Goal: Transaction & Acquisition: Purchase product/service

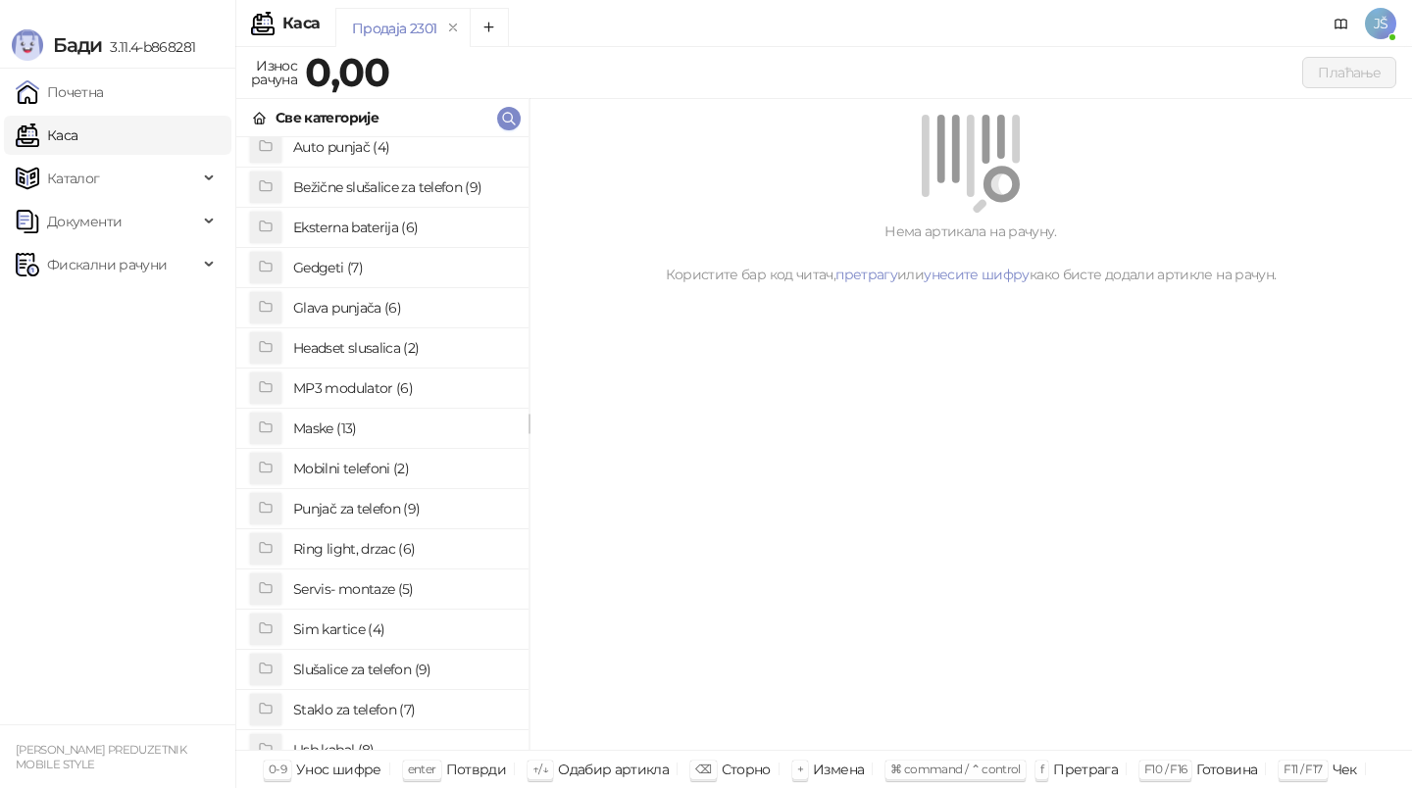
scroll to position [55, 0]
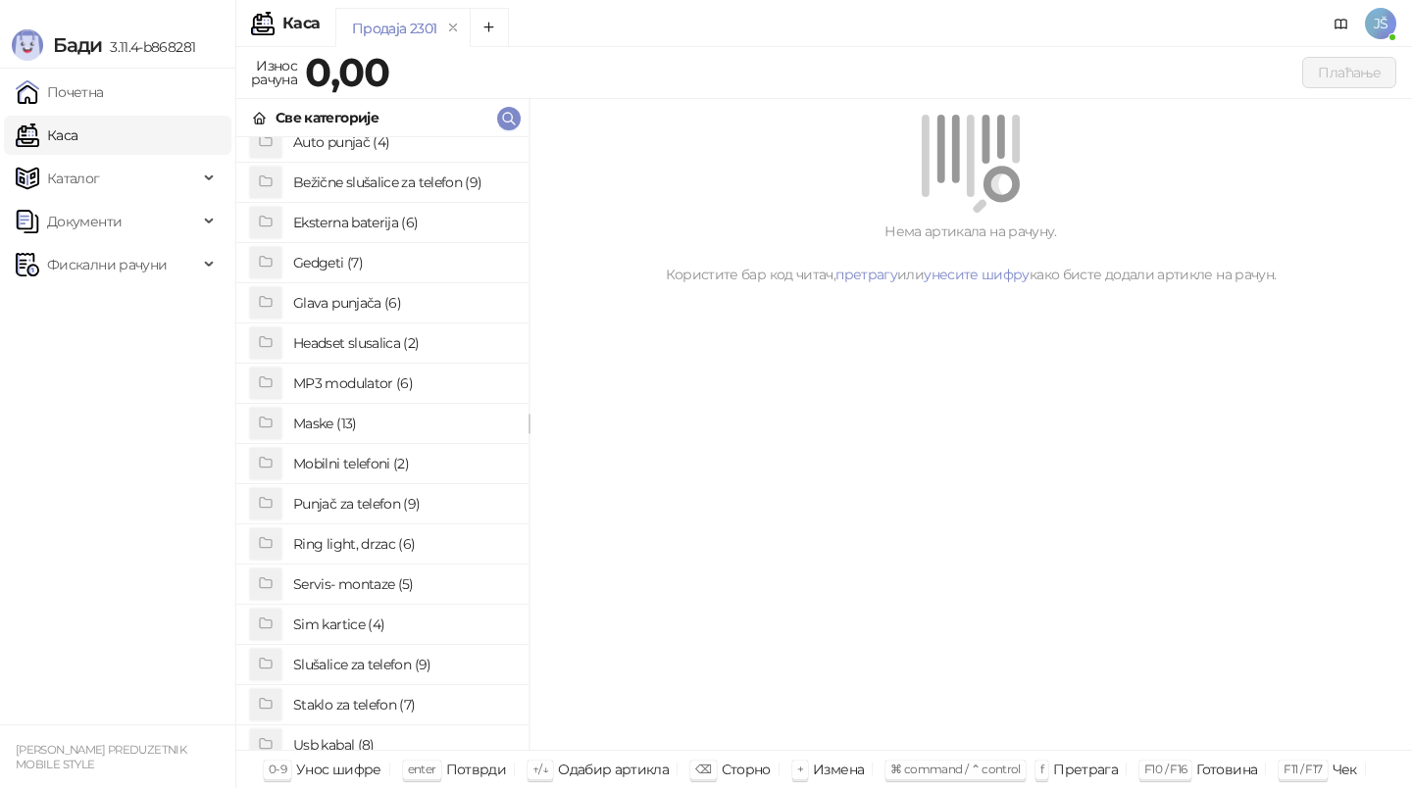
click at [361, 696] on h4 "Staklo za telefon (7)" at bounding box center [403, 704] width 220 height 31
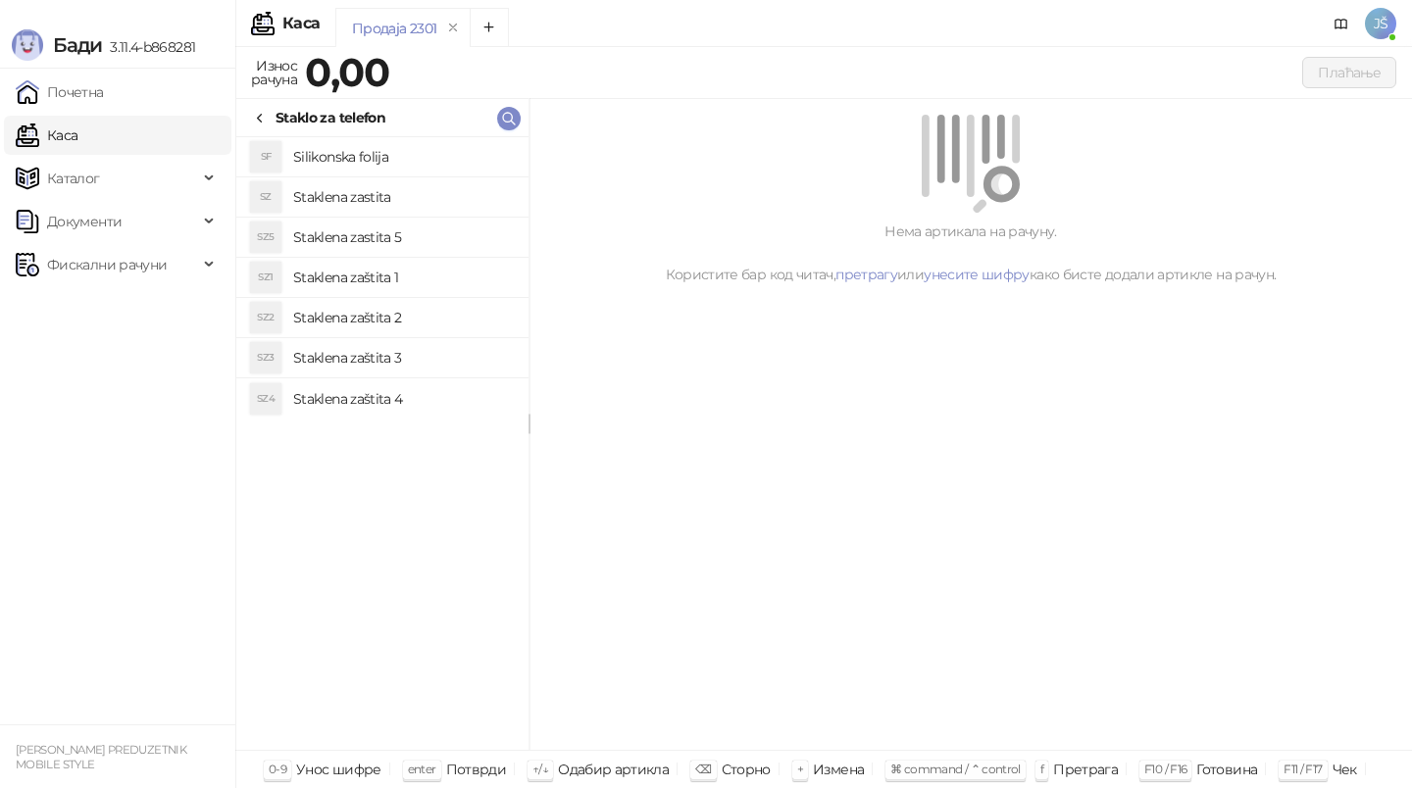
click at [361, 696] on div "SF Silikonska folija SZ Staklena zastita SZ5 Staklena zastita 5 SZ1 Staklena za…" at bounding box center [382, 443] width 292 height 613
click at [387, 306] on h4 "Staklena zaštita 2" at bounding box center [403, 317] width 220 height 31
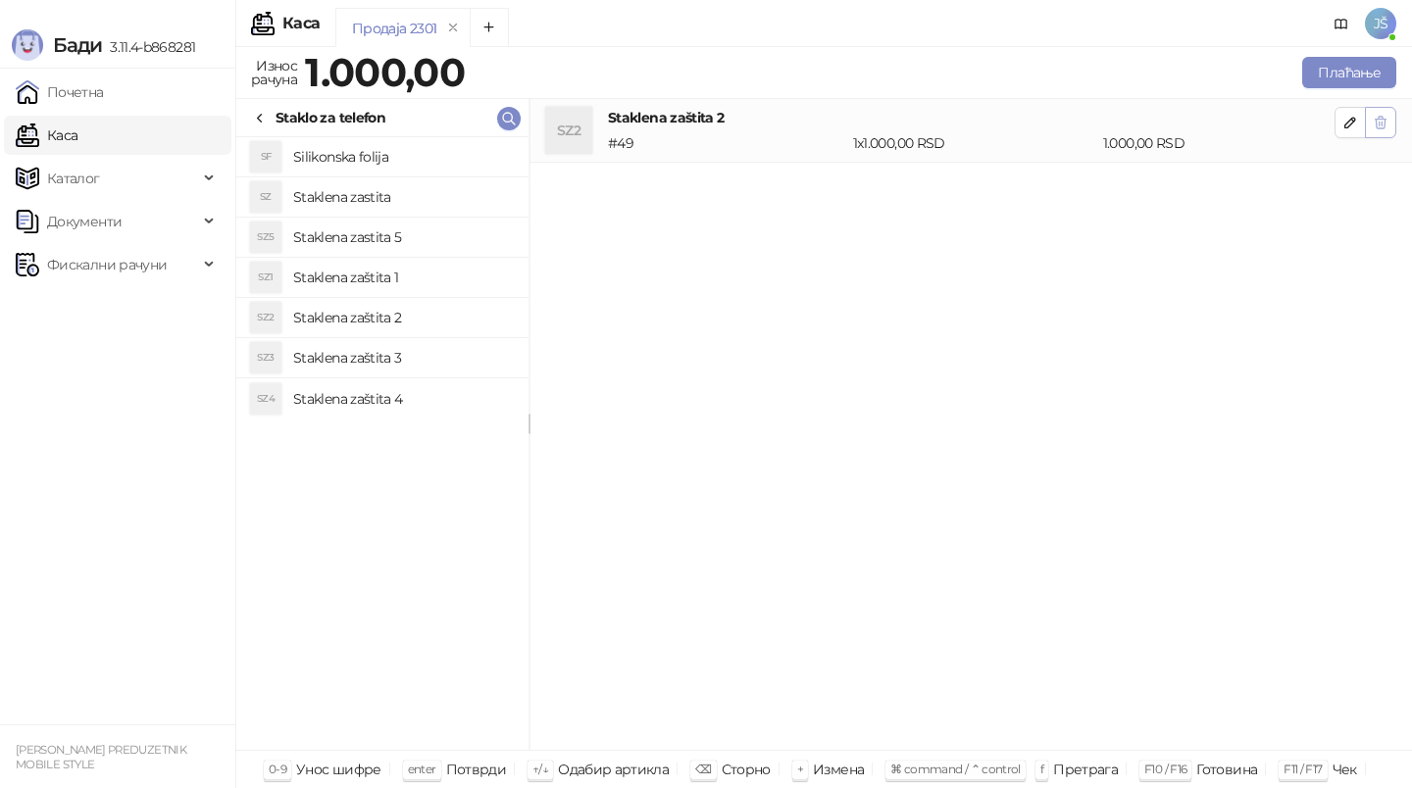
click at [1390, 127] on button "button" at bounding box center [1380, 122] width 31 height 31
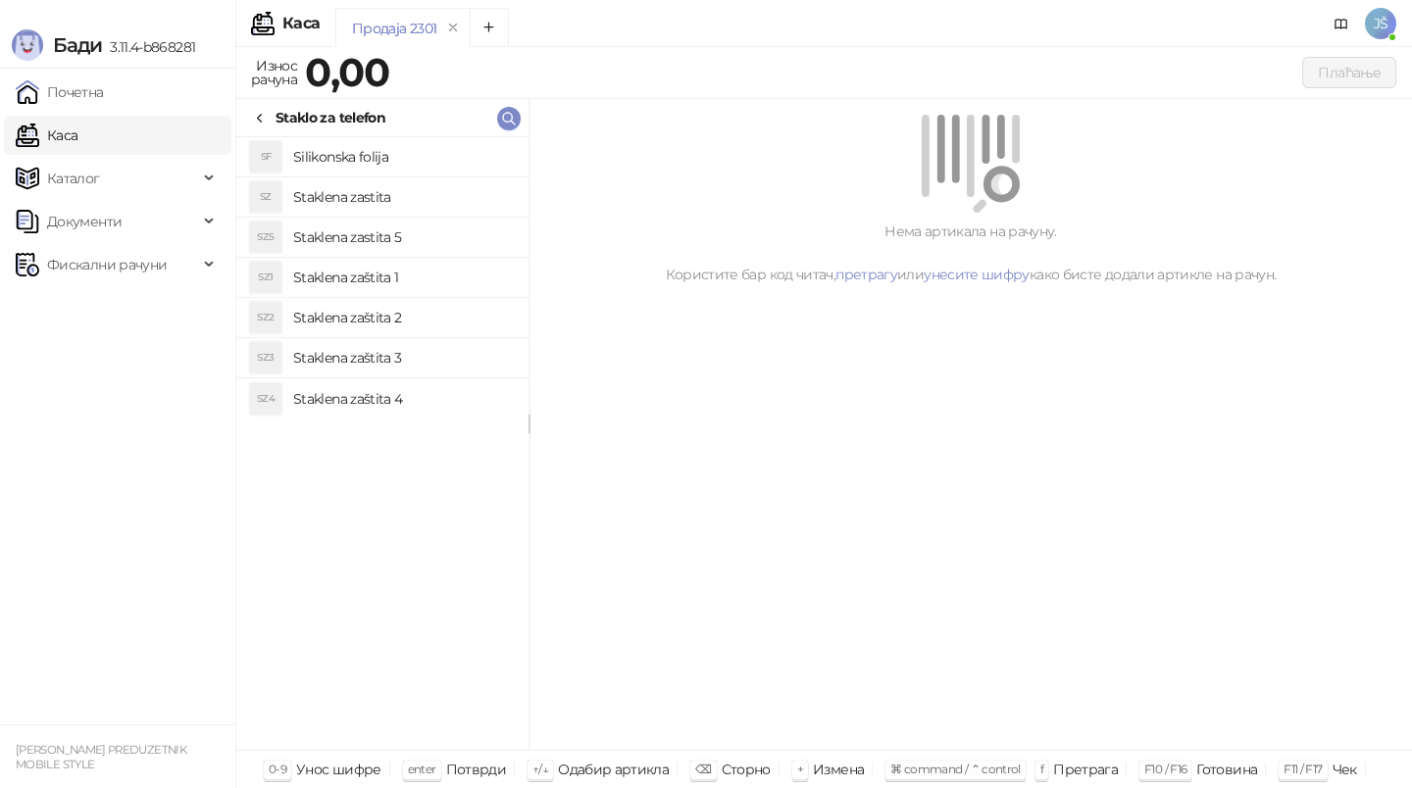
click at [454, 188] on h4 "Staklena zastita" at bounding box center [403, 196] width 220 height 31
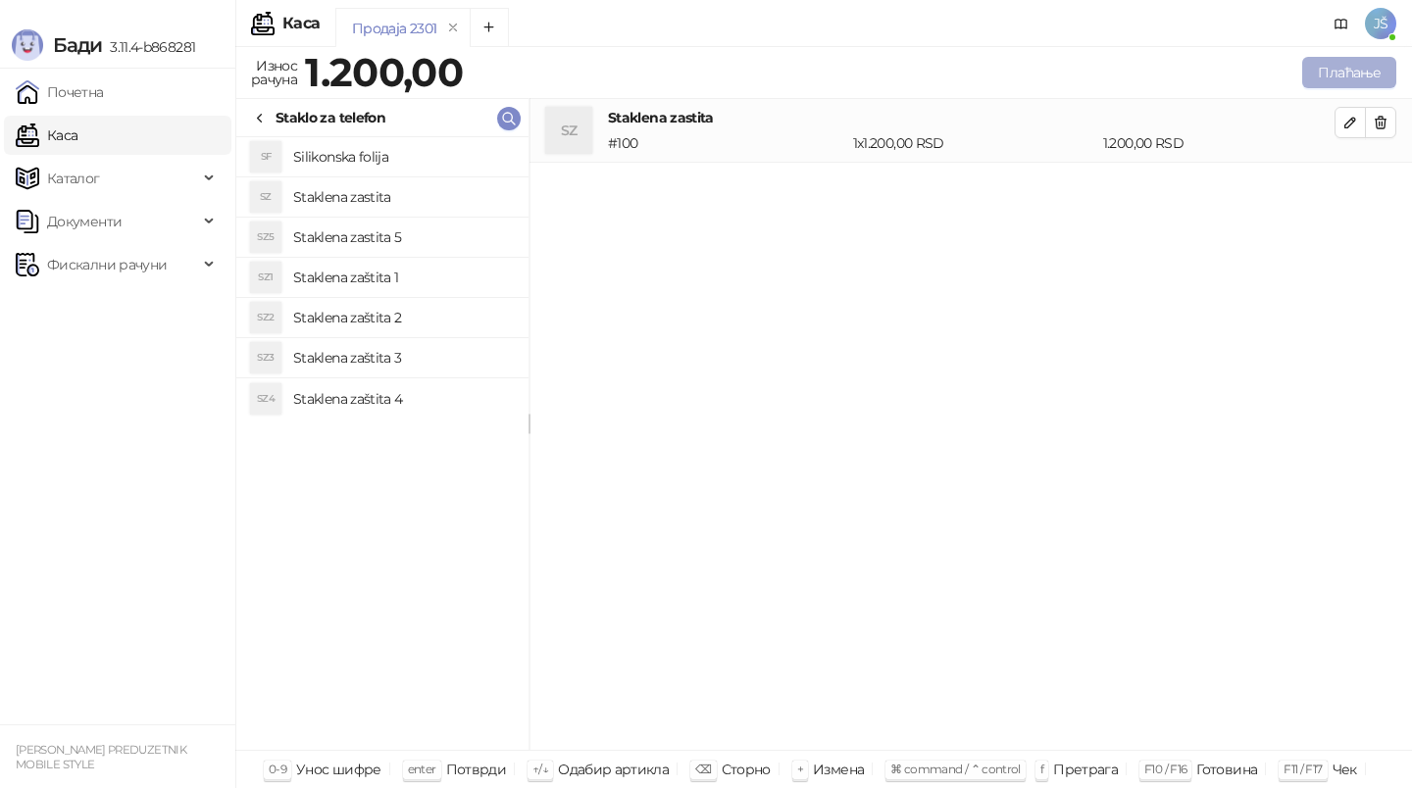
click at [1355, 63] on button "Плаћање" at bounding box center [1349, 72] width 94 height 31
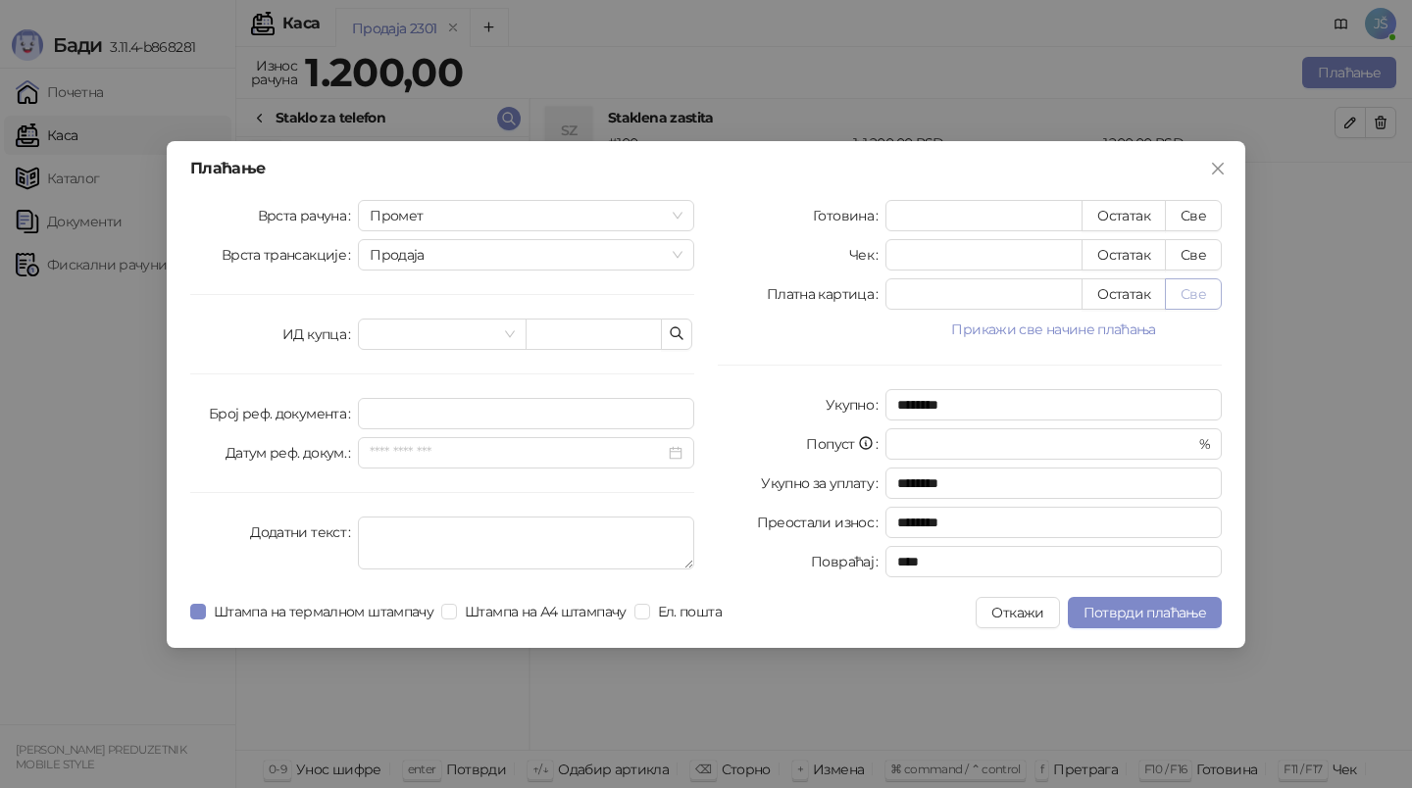
click at [1191, 294] on button "Све" at bounding box center [1193, 293] width 57 height 31
type input "****"
click at [1132, 610] on span "Потврди плаћање" at bounding box center [1145, 613] width 123 height 18
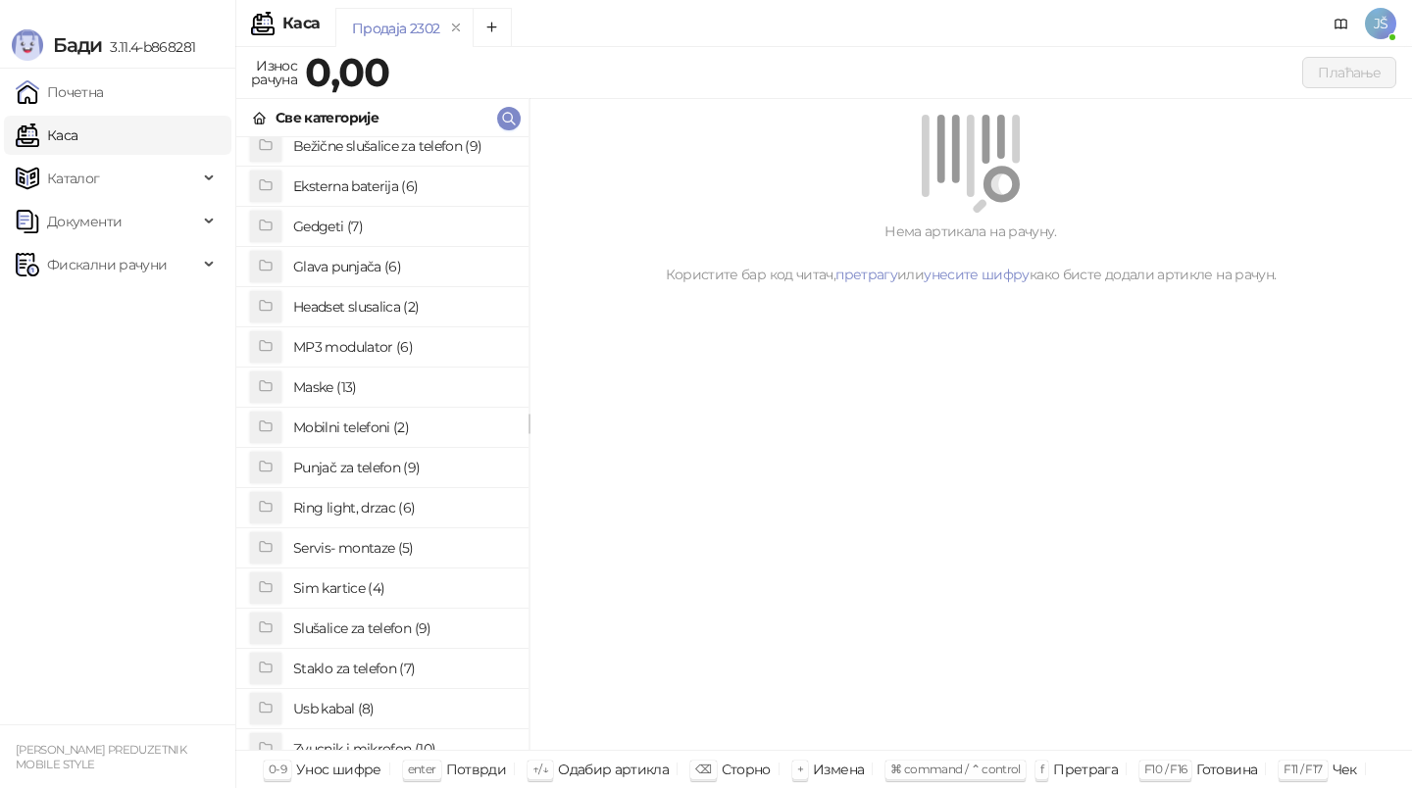
scroll to position [92, 0]
click at [402, 716] on h4 "Usb kabal (8)" at bounding box center [403, 707] width 220 height 31
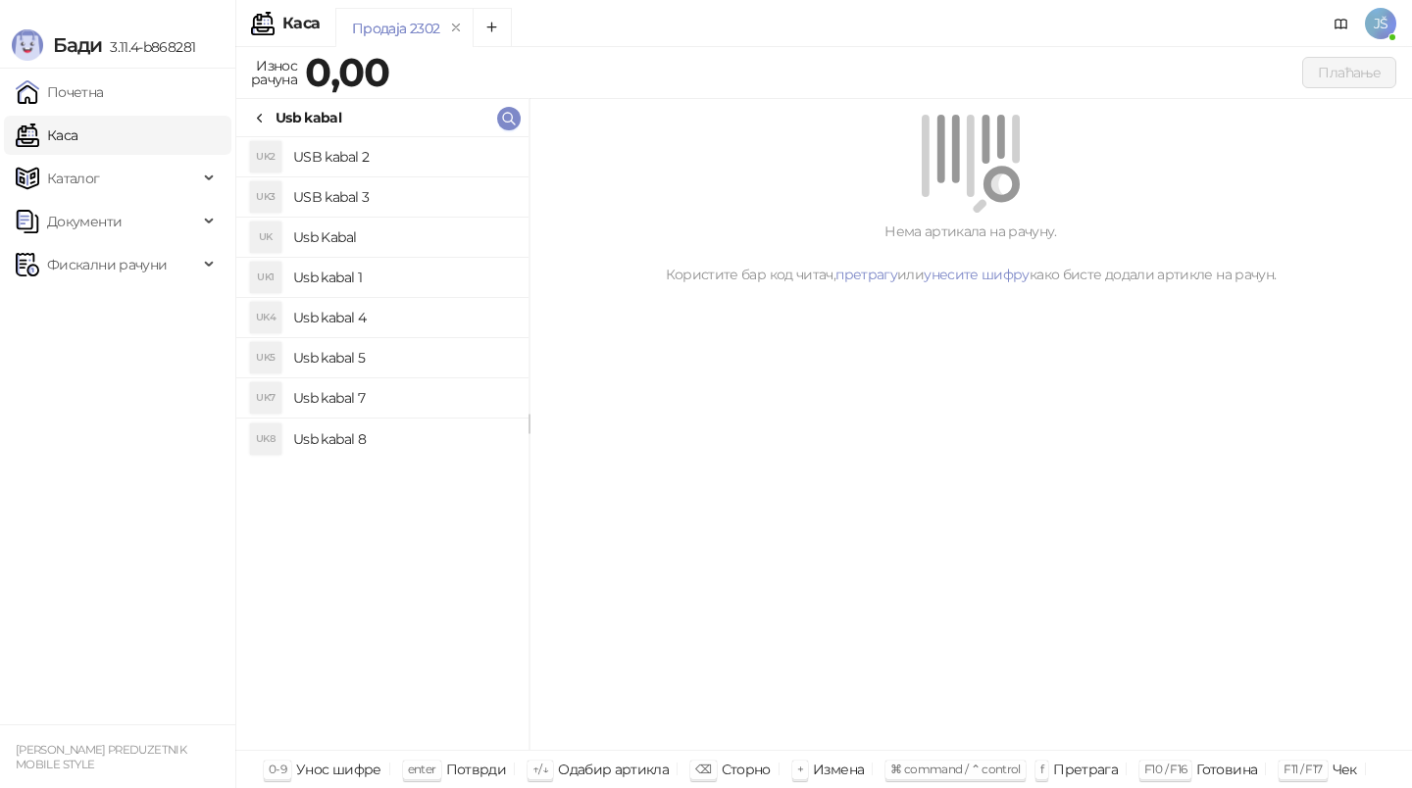
click at [404, 277] on h4 "Usb kabal 1" at bounding box center [403, 277] width 220 height 31
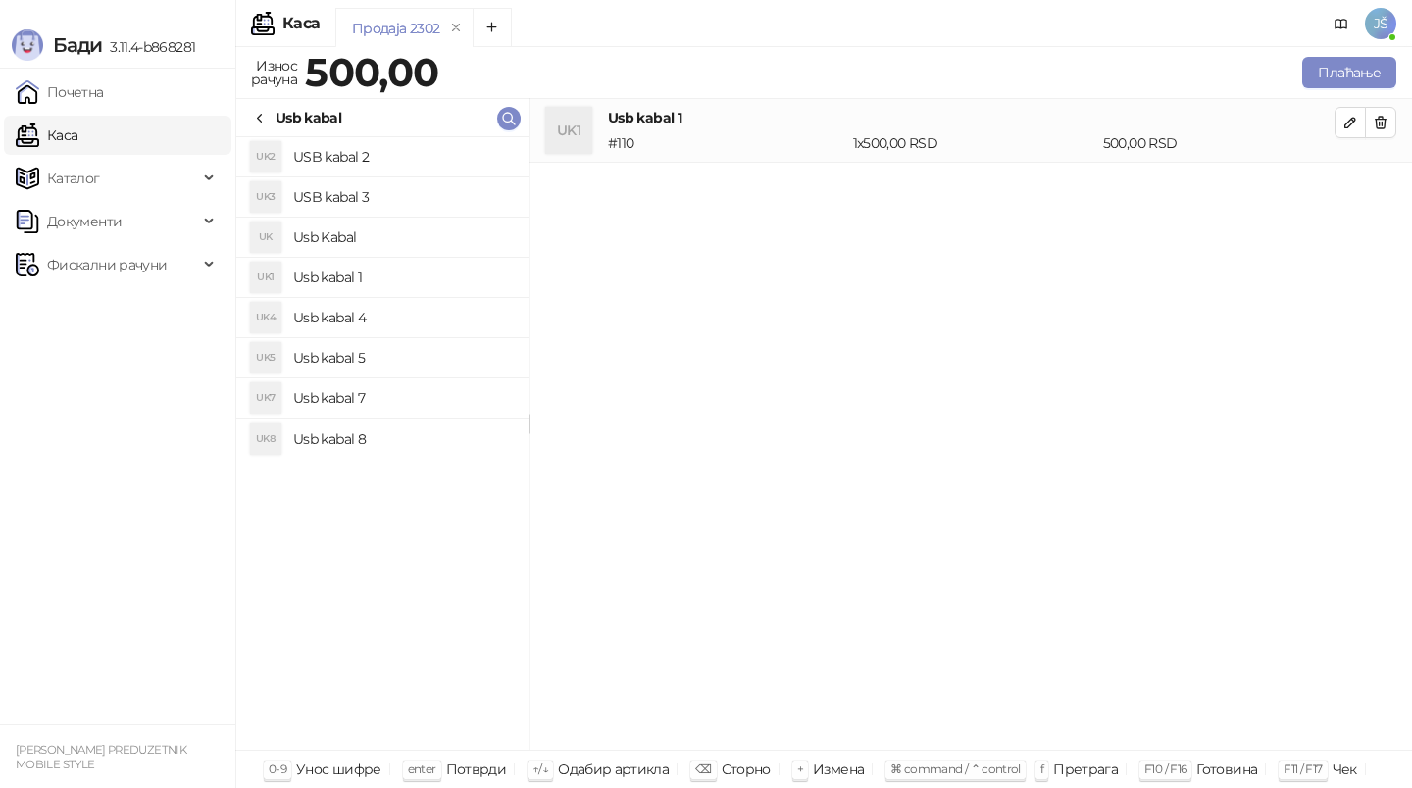
click at [421, 162] on h4 "USB kabal 2" at bounding box center [403, 156] width 220 height 31
click at [466, 218] on li "UK Usb Kabal" at bounding box center [382, 238] width 292 height 40
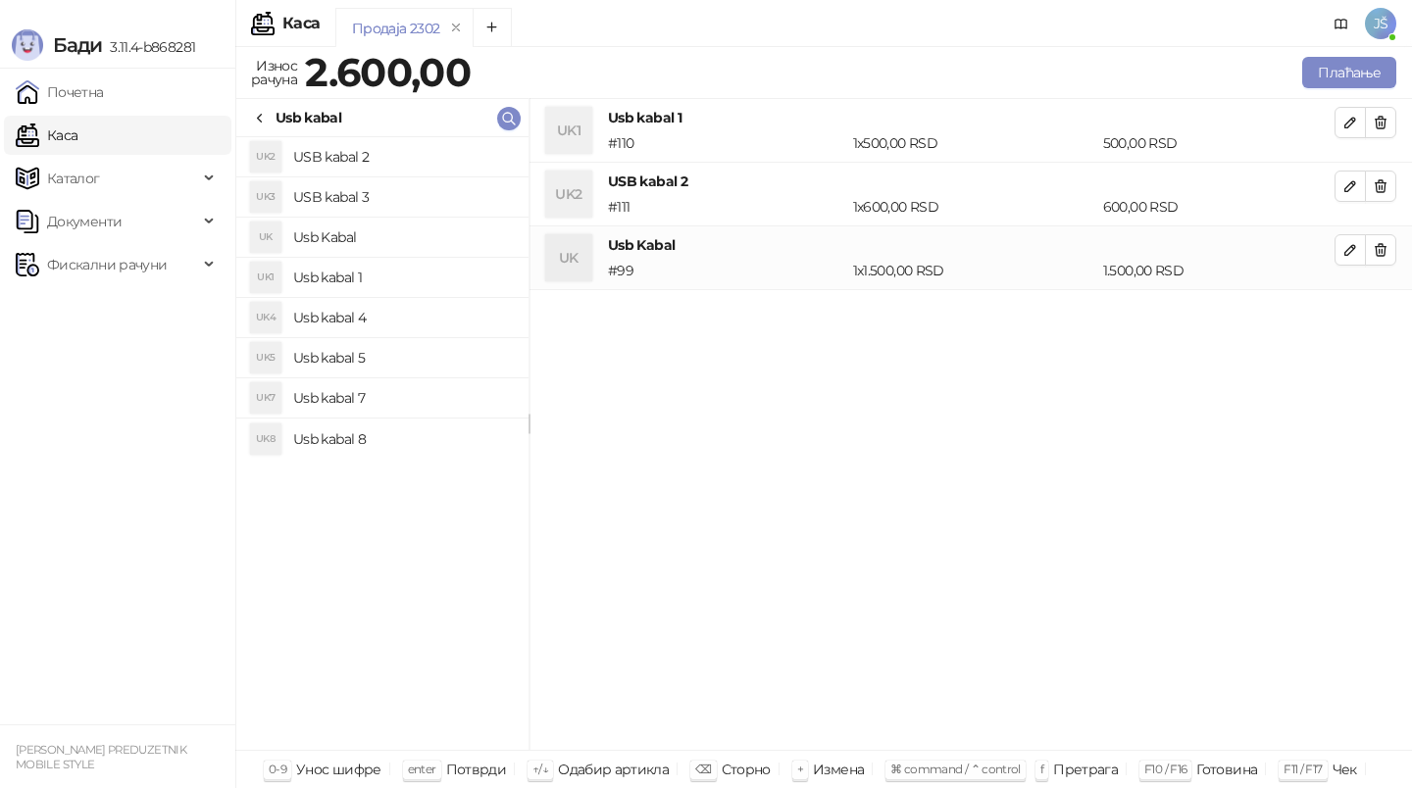
click at [477, 190] on h4 "USB kabal 3" at bounding box center [403, 196] width 220 height 31
click at [1383, 118] on icon "button" at bounding box center [1381, 123] width 16 height 16
click at [1383, 178] on icon "button" at bounding box center [1381, 186] width 16 height 16
click at [1383, 118] on icon "button" at bounding box center [1381, 123] width 16 height 16
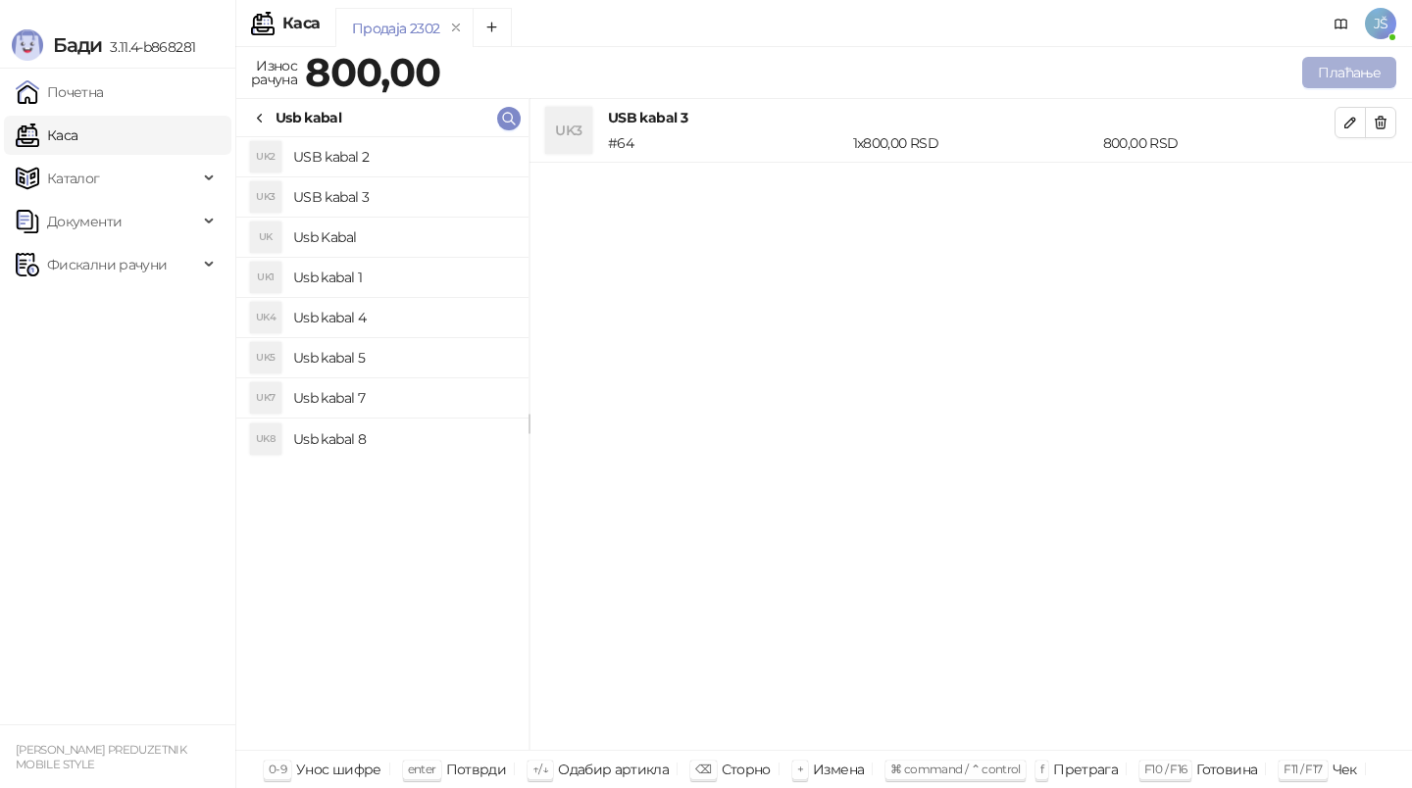
click at [1379, 84] on button "Плаћање" at bounding box center [1349, 72] width 94 height 31
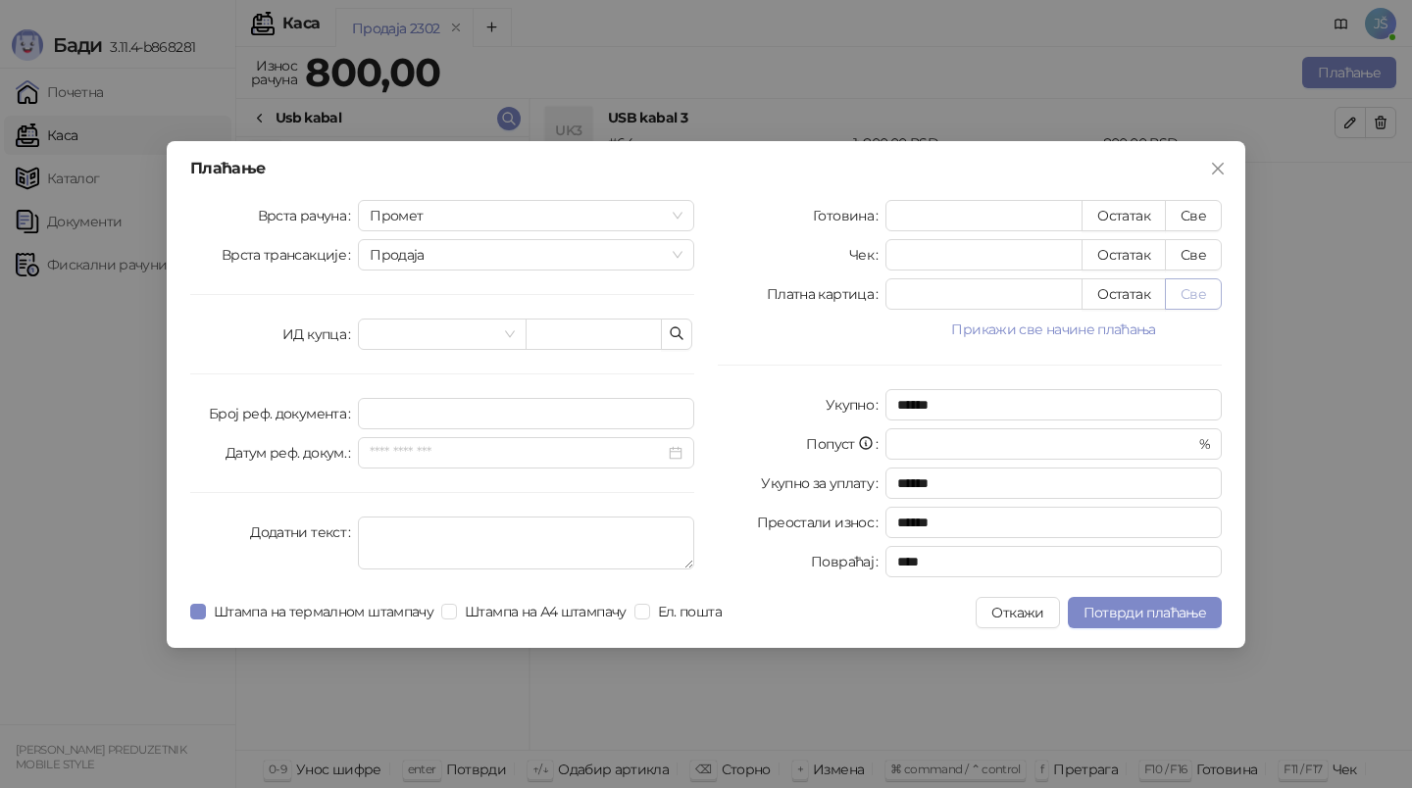
click at [1216, 291] on button "Све" at bounding box center [1193, 293] width 57 height 31
type input "***"
type input "****"
click at [1192, 618] on span "Потврди плаћање" at bounding box center [1145, 613] width 123 height 18
